Goal: Transaction & Acquisition: Purchase product/service

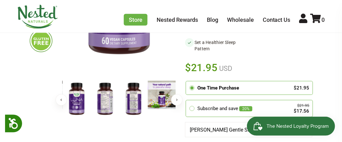
scroll to position [158, 0]
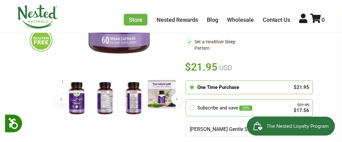
click at [283, 119] on button "The Nested Loyalty Program" at bounding box center [290, 125] width 88 height 19
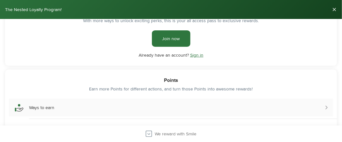
scroll to position [32, 0]
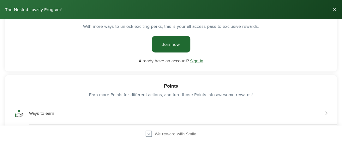
click at [169, 44] on link "Join now" at bounding box center [171, 44] width 38 height 16
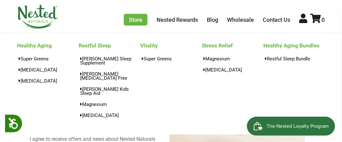
scroll to position [126, 0]
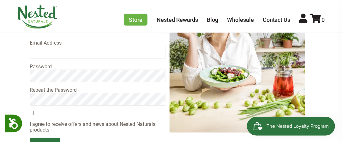
click at [75, 46] on input "email" at bounding box center [97, 52] width 135 height 13
type input "ilovefall1949@gmail.com"
type input "PAMELA J"
type input "KUCHMAN"
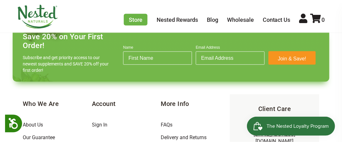
scroll to position [402, 0]
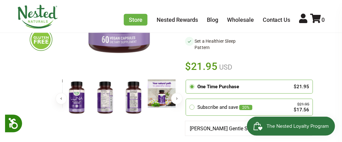
scroll to position [158, 0]
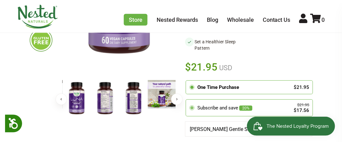
click at [233, 104] on div "Subscribe and save 20%" at bounding box center [241, 107] width 88 height 7
click at [187, 100] on input "radio" at bounding box center [187, 100] width 0 height 0
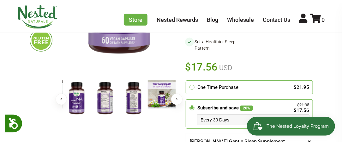
scroll to position [189, 0]
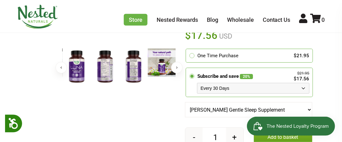
click at [303, 83] on select "Every 30 Days Every 60 Days Every 90 Days" at bounding box center [253, 88] width 112 height 11
click at [197, 83] on select "Every 30 Days Every 60 Days Every 90 Days" at bounding box center [253, 88] width 112 height 11
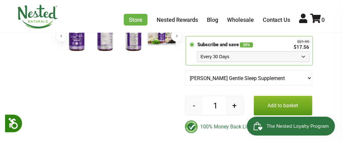
click at [234, 96] on button "+" at bounding box center [234, 105] width 17 height 19
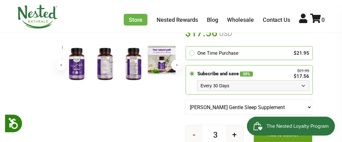
scroll to position [158, 0]
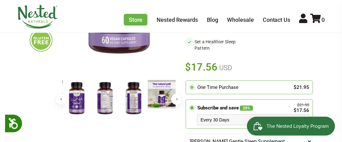
click at [193, 84] on icon at bounding box center [192, 87] width 6 height 6
click at [187, 81] on input "radio" at bounding box center [187, 81] width 0 height 0
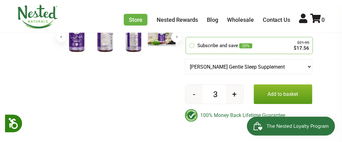
scroll to position [221, 0]
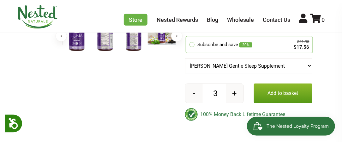
click at [234, 84] on button "+" at bounding box center [234, 93] width 17 height 19
type input "4"
click at [279, 83] on button "Add to basket" at bounding box center [283, 93] width 58 height 20
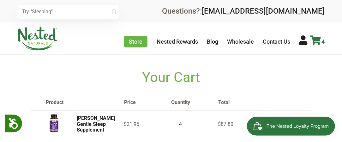
click at [313, 38] on icon at bounding box center [315, 39] width 11 height 9
click at [321, 40] on link "4" at bounding box center [317, 41] width 15 height 7
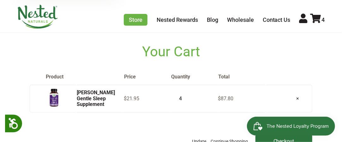
scroll to position [95, 0]
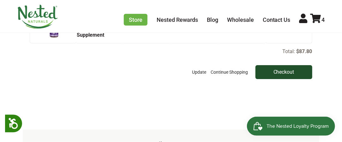
click at [277, 72] on input "Checkout" at bounding box center [283, 72] width 57 height 14
